Goal: Task Accomplishment & Management: Manage account settings

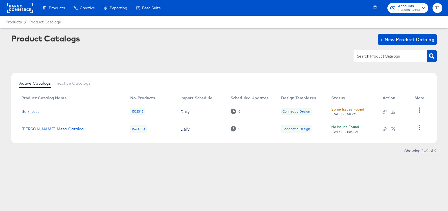
click at [15, 14] on div at bounding box center [20, 8] width 26 height 16
click at [18, 9] on rect at bounding box center [20, 8] width 26 height 10
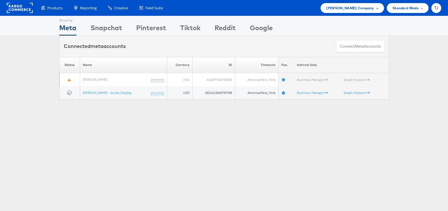
click at [375, 6] on div "Belk Company" at bounding box center [352, 8] width 52 height 6
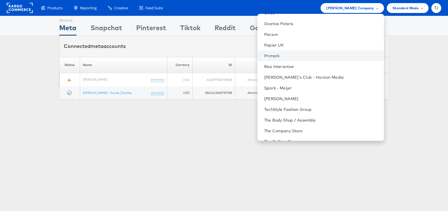
scroll to position [698, 0]
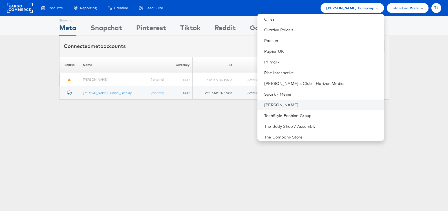
click at [324, 106] on link "[PERSON_NAME]" at bounding box center [321, 105] width 115 height 6
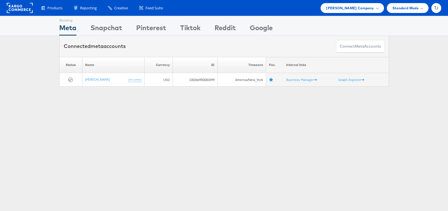
click at [17, 9] on rect at bounding box center [20, 8] width 26 height 10
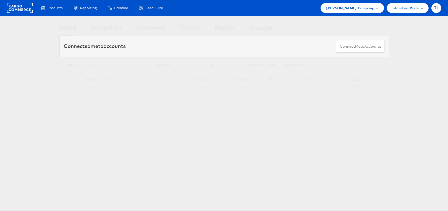
click at [374, 9] on div "[PERSON_NAME] Company" at bounding box center [352, 8] width 52 height 6
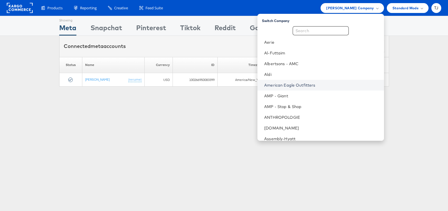
click at [345, 87] on link "American Eagle Outfitters" at bounding box center [321, 85] width 115 height 6
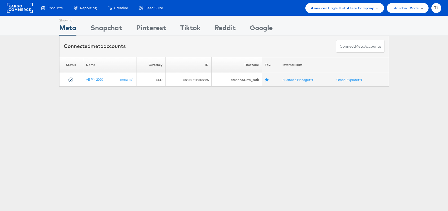
click at [415, 60] on div "Please Wait Loading Accounts .... Status Name Currency ID Timezone Fav. Interna…" at bounding box center [224, 72] width 448 height 30
click at [376, 7] on span at bounding box center [377, 7] width 3 height 3
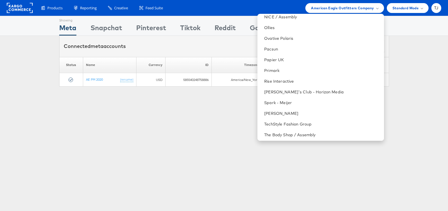
scroll to position [700, 0]
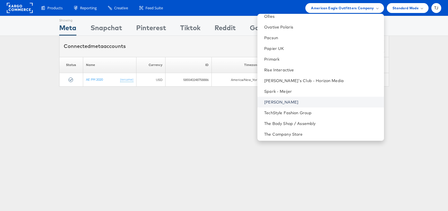
click at [326, 100] on link "[PERSON_NAME]" at bounding box center [321, 102] width 115 height 6
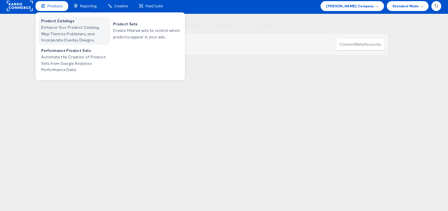
click at [59, 23] on span "Product Catalogs" at bounding box center [75, 21] width 68 height 6
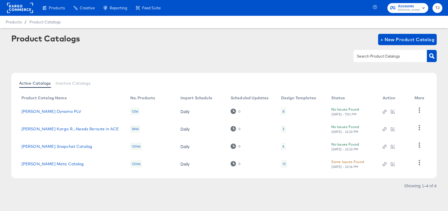
click at [21, 10] on rect at bounding box center [20, 8] width 26 height 10
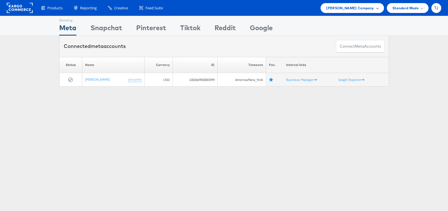
click at [336, 9] on span "Steve Madden Company" at bounding box center [350, 8] width 48 height 6
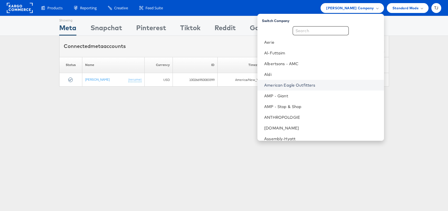
click at [336, 83] on link "American Eagle Outfitters" at bounding box center [321, 85] width 115 height 6
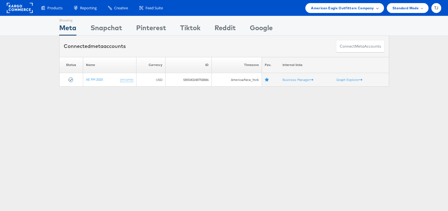
click at [371, 8] on span "American Eagle Outfitters Company" at bounding box center [342, 8] width 63 height 6
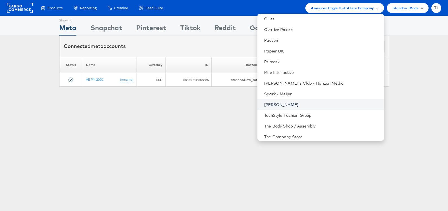
scroll to position [698, 0]
click at [321, 106] on link "[PERSON_NAME]" at bounding box center [321, 104] width 115 height 6
click at [314, 103] on link "[PERSON_NAME]" at bounding box center [321, 104] width 115 height 6
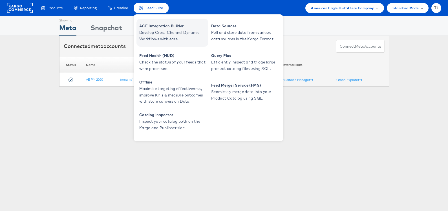
drag, startPoint x: 161, startPoint y: 38, endPoint x: 156, endPoint y: 29, distance: 10.3
click at [161, 38] on span "Develop Cross-Channel Dynamic Workflows with ease." at bounding box center [173, 35] width 68 height 13
